Goal: Transaction & Acquisition: Purchase product/service

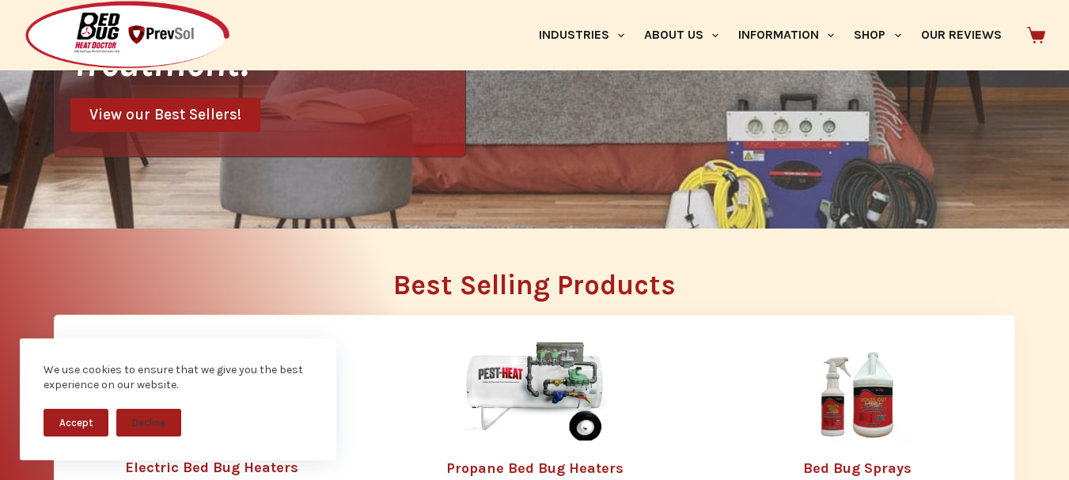
scroll to position [316, 0]
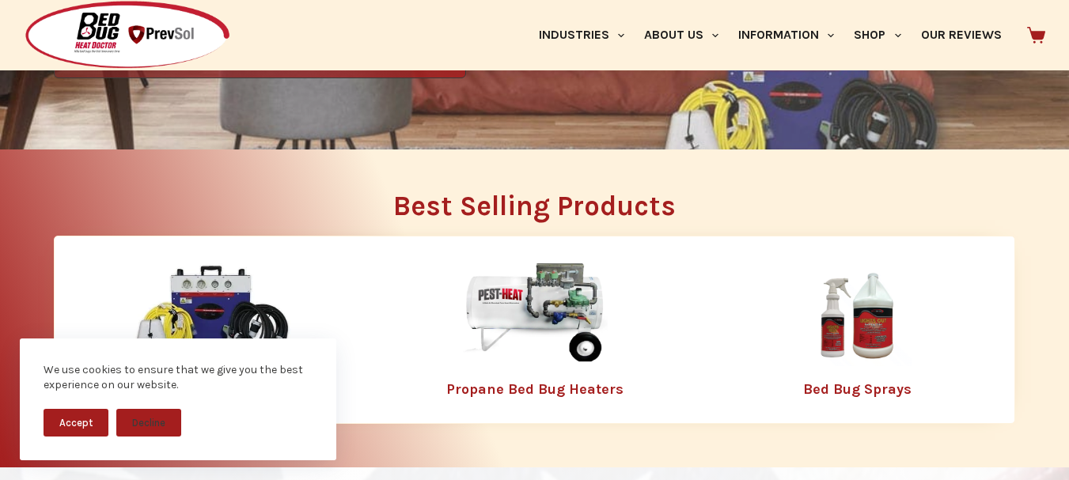
click at [171, 290] on img at bounding box center [212, 314] width 158 height 102
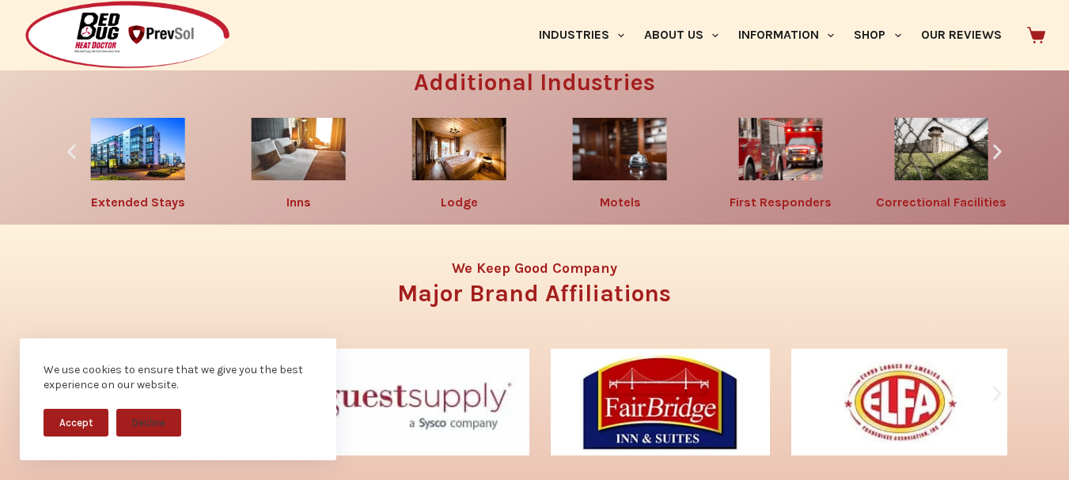
scroll to position [2151, 0]
